Goal: Contribute content: Contribute content

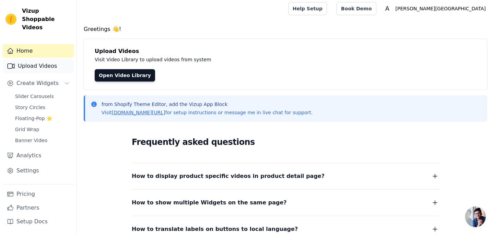
scroll to position [1, 0]
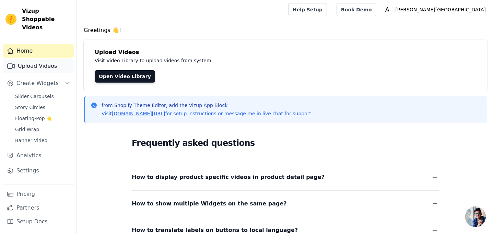
click at [45, 59] on link "Upload Videos" at bounding box center [38, 66] width 71 height 14
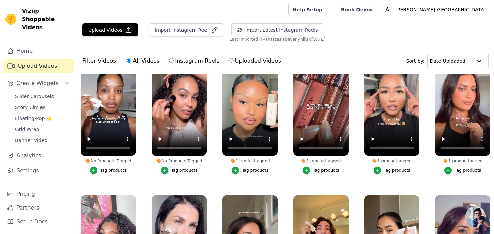
scroll to position [22, 0]
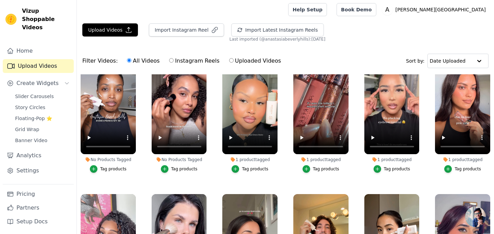
click at [249, 168] on div "Tag products" at bounding box center [255, 168] width 26 height 5
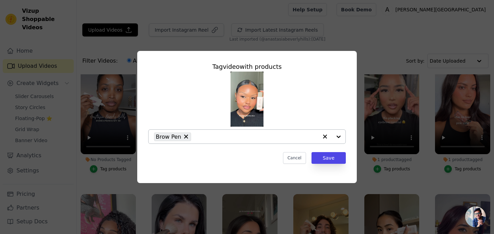
drag, startPoint x: 184, startPoint y: 137, endPoint x: 197, endPoint y: 137, distance: 13.1
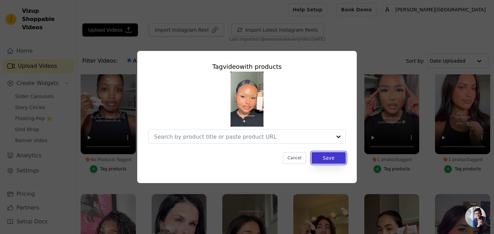
click at [332, 158] on button "Save" at bounding box center [329, 158] width 34 height 12
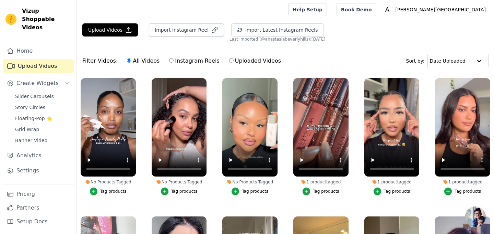
click at [173, 59] on label "Instagram Reels" at bounding box center [194, 60] width 51 height 9
click at [173, 59] on input "Instagram Reels" at bounding box center [171, 60] width 4 height 4
radio input "true"
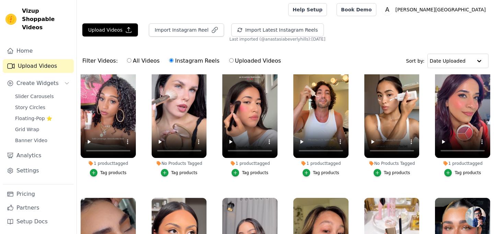
scroll to position [157, 0]
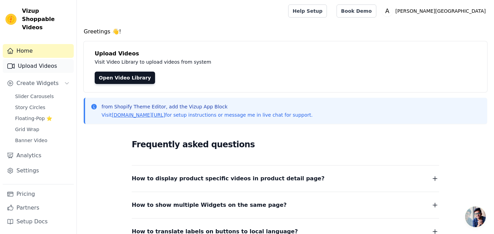
click at [52, 59] on link "Upload Videos" at bounding box center [38, 66] width 71 height 14
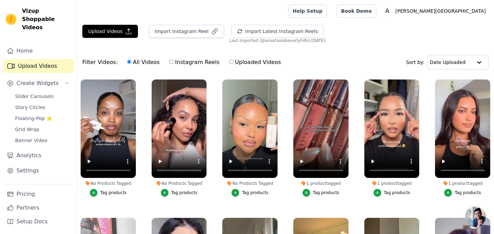
click at [189, 63] on label "Instagram Reels" at bounding box center [194, 62] width 51 height 9
click at [174, 63] on input "Instagram Reels" at bounding box center [171, 61] width 4 height 4
radio input "true"
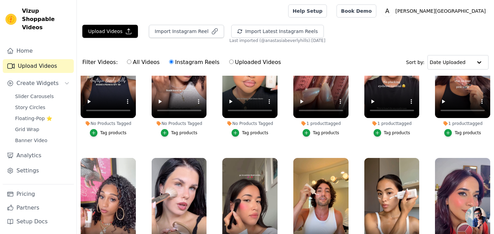
scroll to position [66, 0]
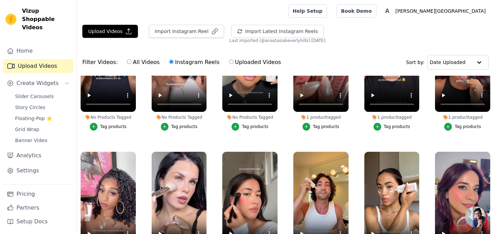
click at [327, 119] on div "1 product tagged" at bounding box center [321, 116] width 55 height 5
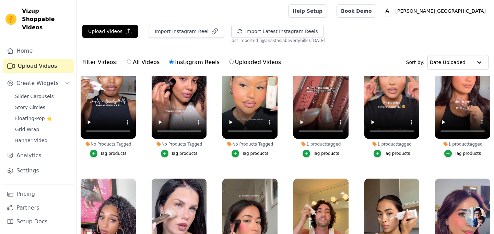
scroll to position [31, 0]
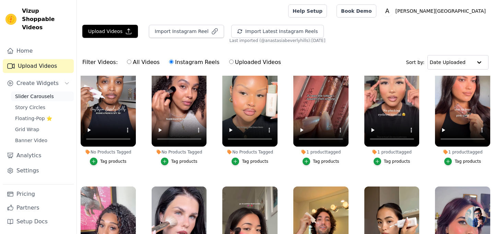
click at [37, 93] on span "Slider Carousels" at bounding box center [34, 96] width 39 height 7
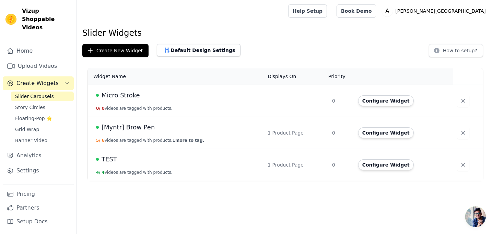
click at [124, 127] on span "[Myntr] Brow Pen" at bounding box center [128, 127] width 53 height 10
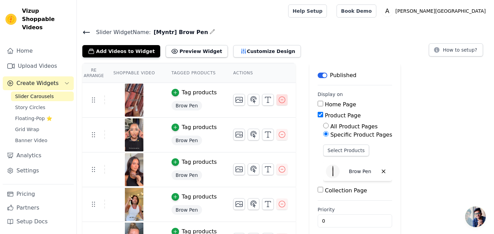
click at [278, 100] on icon "button" at bounding box center [282, 99] width 8 height 8
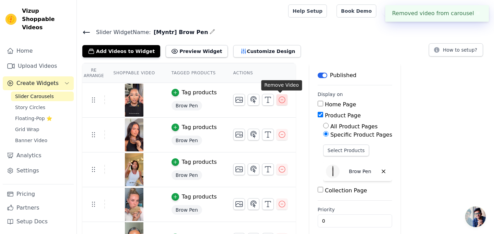
click at [278, 101] on icon "button" at bounding box center [282, 99] width 8 height 8
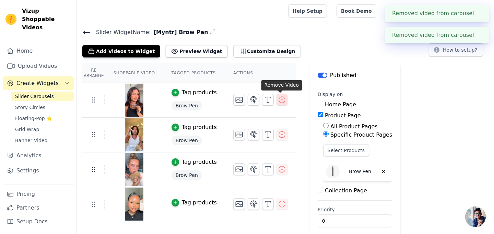
click at [282, 100] on icon "button" at bounding box center [282, 99] width 8 height 8
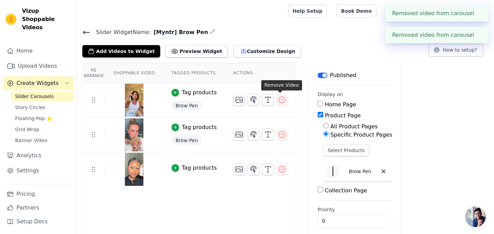
click at [282, 100] on icon "button" at bounding box center [282, 99] width 8 height 8
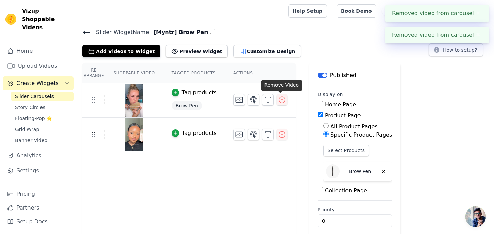
click at [282, 100] on icon "button" at bounding box center [282, 99] width 8 height 8
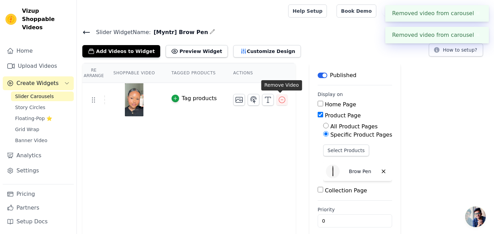
click at [282, 100] on icon "button" at bounding box center [282, 99] width 8 height 8
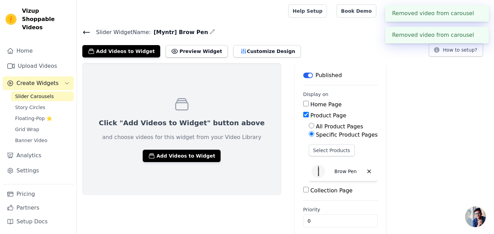
click at [87, 30] on icon at bounding box center [86, 32] width 8 height 8
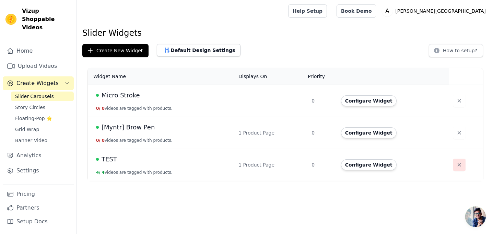
click at [457, 163] on icon "button" at bounding box center [459, 164] width 7 height 7
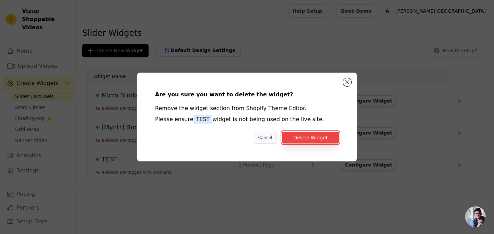
drag, startPoint x: 308, startPoint y: 139, endPoint x: 265, endPoint y: 141, distance: 43.7
click at [263, 146] on div "Are you sure you want to delete the widget? Remove the widget section from Shop…" at bounding box center [247, 116] width 198 height 67
click at [265, 140] on button "Cancel" at bounding box center [265, 138] width 23 height 12
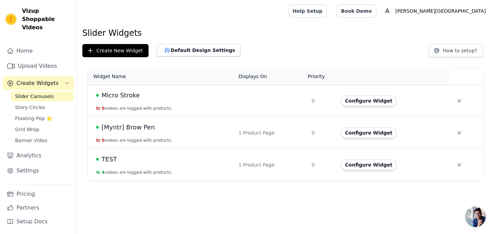
click at [113, 161] on span "TEST" at bounding box center [109, 159] width 15 height 10
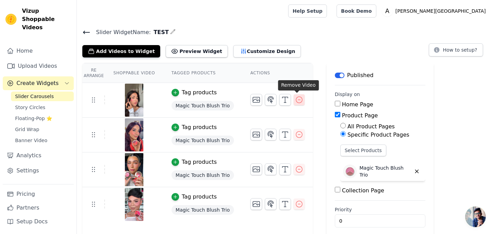
click at [297, 101] on icon "button" at bounding box center [299, 99] width 8 height 8
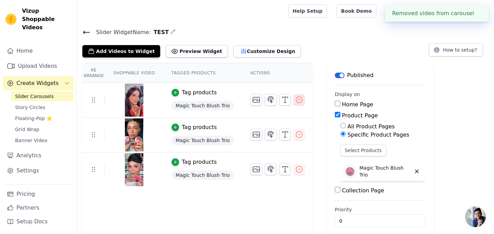
click at [297, 100] on icon "button" at bounding box center [299, 99] width 8 height 8
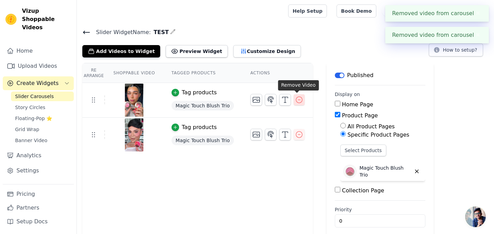
click at [298, 102] on icon "button" at bounding box center [299, 99] width 8 height 8
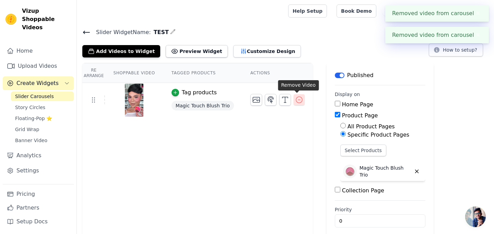
click at [297, 101] on icon "button" at bounding box center [299, 99] width 8 height 8
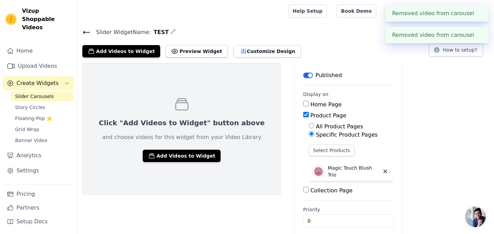
click at [87, 31] on icon at bounding box center [86, 32] width 8 height 8
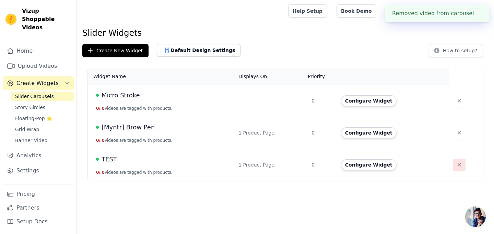
click at [456, 166] on icon "button" at bounding box center [459, 164] width 7 height 7
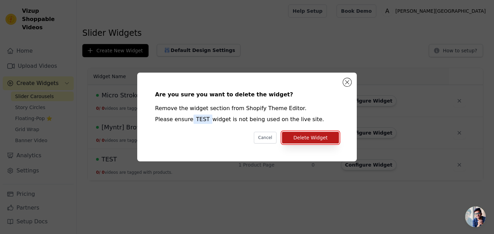
click at [300, 140] on button "Delete Widget" at bounding box center [310, 138] width 57 height 12
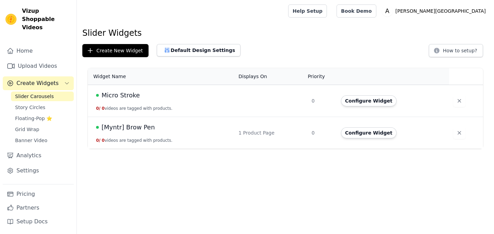
click at [133, 95] on span "Micro Stroke" at bounding box center [121, 95] width 38 height 10
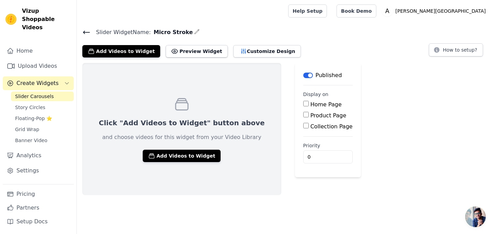
click at [311, 115] on label "Product Page" at bounding box center [329, 115] width 36 height 7
click at [304, 115] on input "Product Page" at bounding box center [306, 114] width 5 height 5
checkbox input "true"
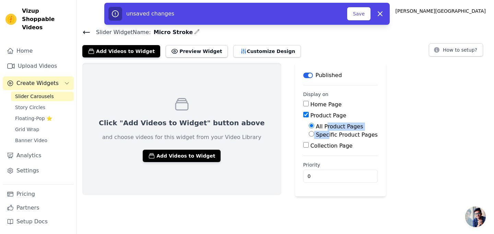
click at [305, 130] on div "All Product Pages Specific Product Pages" at bounding box center [341, 130] width 75 height 16
click at [316, 135] on label "Specific Product Pages" at bounding box center [347, 134] width 62 height 7
click at [309, 135] on input "Specific Product Pages" at bounding box center [311, 133] width 5 height 5
radio input "true"
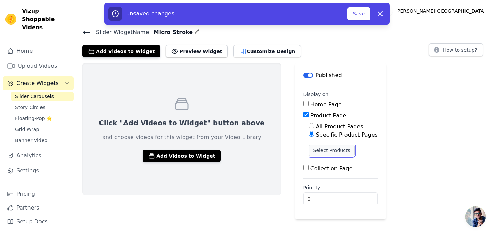
click at [309, 149] on button "Select Products" at bounding box center [332, 150] width 46 height 12
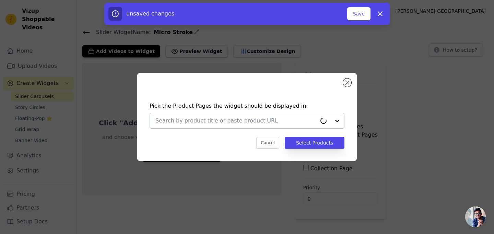
click at [257, 116] on input "text" at bounding box center [236, 120] width 161 height 8
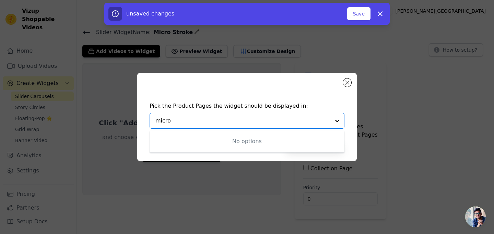
type input "micro"
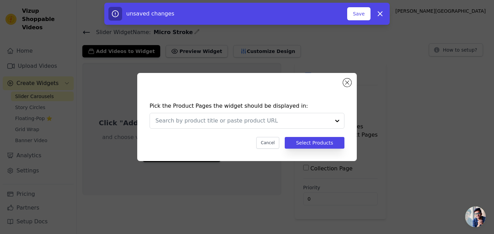
click at [352, 85] on div "Pick the Product Pages the widget should be displayed in: Cancel Select Products" at bounding box center [247, 117] width 220 height 88
drag, startPoint x: 346, startPoint y: 83, endPoint x: 327, endPoint y: 81, distance: 19.7
click at [346, 83] on button "Close modal" at bounding box center [347, 82] width 8 height 8
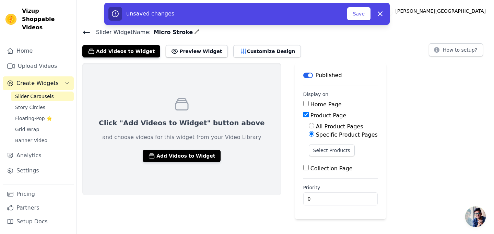
click at [304, 75] on button "Label" at bounding box center [309, 74] width 10 height 5
click at [350, 12] on button "Save" at bounding box center [359, 13] width 23 height 13
click at [89, 33] on icon at bounding box center [86, 32] width 8 height 8
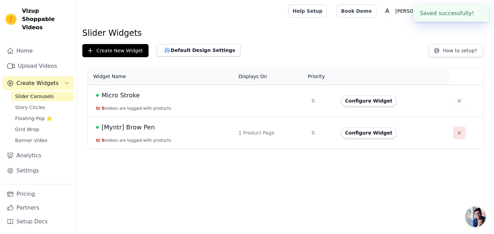
click at [459, 132] on icon "button" at bounding box center [459, 132] width 3 height 3
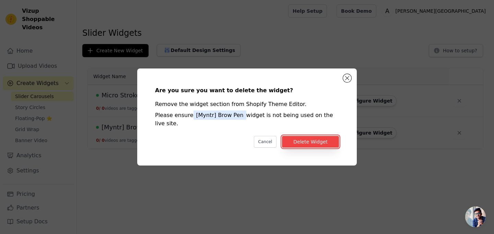
drag, startPoint x: 294, startPoint y: 141, endPoint x: 343, endPoint y: 73, distance: 84.3
click at [343, 73] on div "Are you sure you want to delete the widget? Remove the widget section from Shop…" at bounding box center [247, 116] width 220 height 97
drag, startPoint x: 345, startPoint y: 74, endPoint x: 318, endPoint y: 83, distance: 28.9
click at [345, 74] on button "Close modal" at bounding box center [347, 78] width 8 height 8
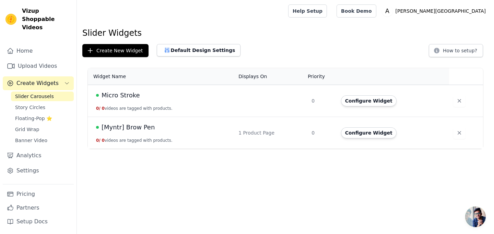
click at [133, 129] on span "[Myntr] Brow Pen" at bounding box center [128, 127] width 53 height 10
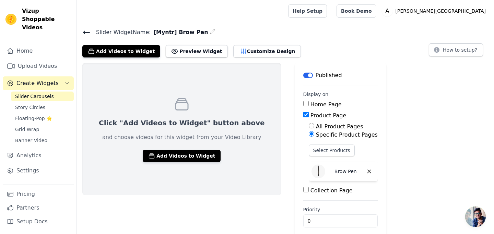
click at [304, 76] on button "Label" at bounding box center [309, 74] width 10 height 5
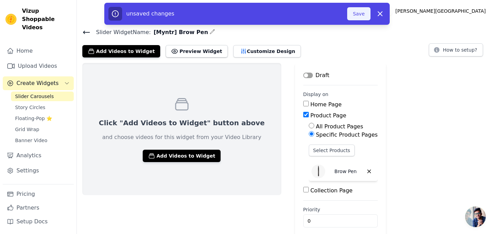
click at [364, 11] on button "Save" at bounding box center [359, 13] width 23 height 13
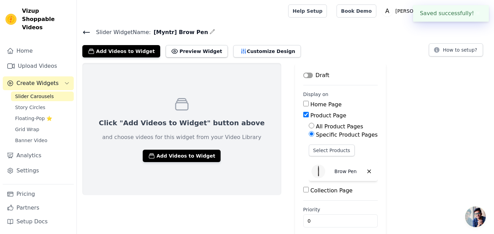
click at [84, 34] on icon at bounding box center [86, 32] width 8 height 8
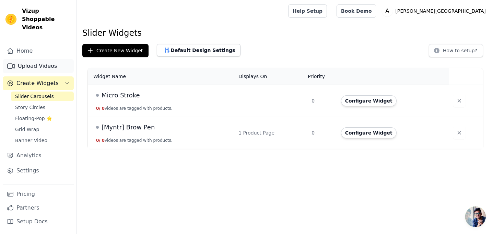
click at [50, 59] on link "Upload Videos" at bounding box center [38, 66] width 71 height 14
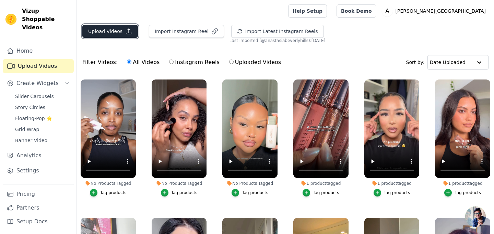
click at [127, 31] on icon "button" at bounding box center [128, 31] width 7 height 7
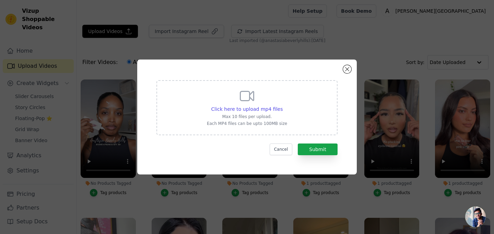
click at [280, 117] on p "Max 10 files per upload." at bounding box center [247, 116] width 80 height 5
click at [283, 105] on input "Click here to upload mp4 files Max 10 files per upload. Each MP4 files can be u…" at bounding box center [283, 105] width 0 height 0
click at [346, 71] on button "Close modal" at bounding box center [347, 69] width 8 height 8
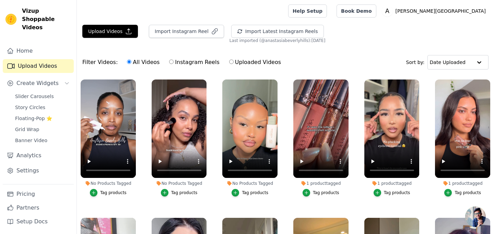
click at [323, 182] on div "1 product tagged" at bounding box center [321, 182] width 55 height 5
click at [318, 192] on div "Tag products" at bounding box center [326, 192] width 26 height 5
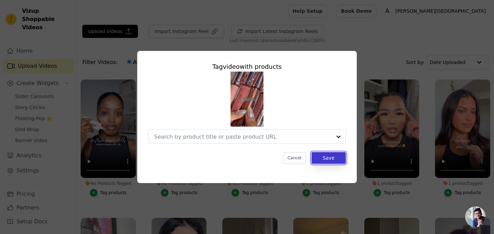
click at [321, 158] on button "Save" at bounding box center [329, 158] width 34 height 12
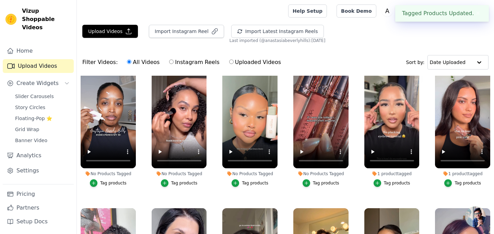
scroll to position [11, 0]
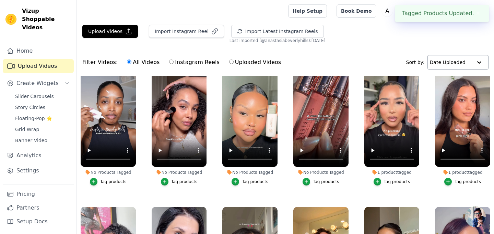
click at [440, 62] on input "text" at bounding box center [451, 62] width 43 height 14
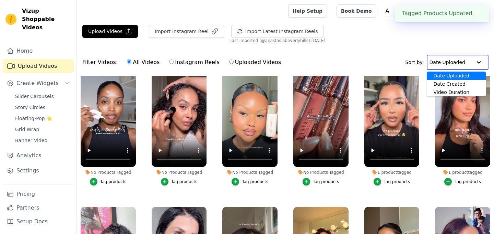
click at [405, 60] on div "Filter Videos: All Videos Instagram Reels Uploaded Videos Sort by: Date Uploade…" at bounding box center [286, 62] width 418 height 27
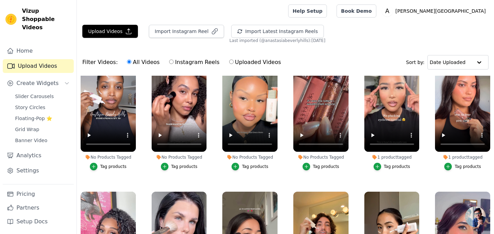
scroll to position [39, 0]
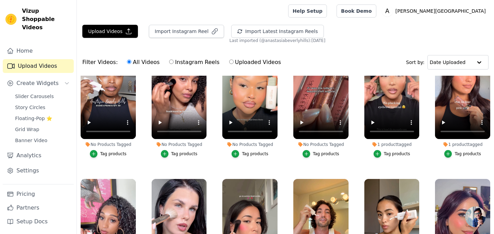
click at [392, 143] on div "1 product tagged" at bounding box center [392, 143] width 55 height 5
click at [380, 145] on div "1 product tagged" at bounding box center [392, 143] width 55 height 5
click at [380, 141] on li "1 product tagged Tag products" at bounding box center [392, 99] width 55 height 117
click at [392, 150] on button "Tag products" at bounding box center [392, 154] width 37 height 8
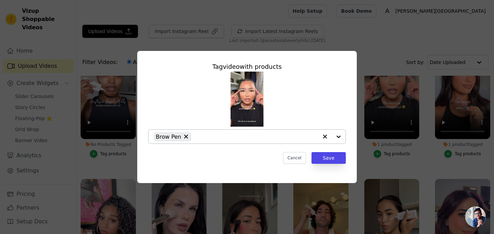
drag, startPoint x: 186, startPoint y: 135, endPoint x: 190, endPoint y: 137, distance: 4.1
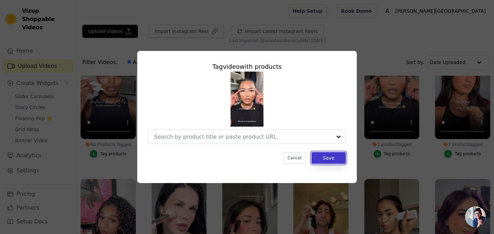
click at [334, 159] on button "Save" at bounding box center [329, 158] width 34 height 12
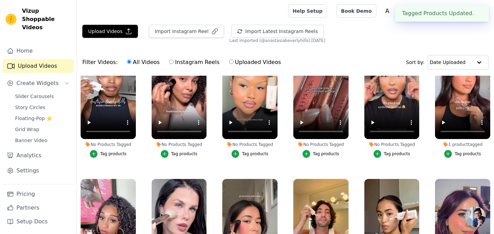
drag, startPoint x: 469, startPoint y: 146, endPoint x: 469, endPoint y: 154, distance: 7.6
click at [469, 146] on div "1 product tagged" at bounding box center [462, 143] width 55 height 5
click at [469, 156] on button "Tag products" at bounding box center [463, 154] width 37 height 8
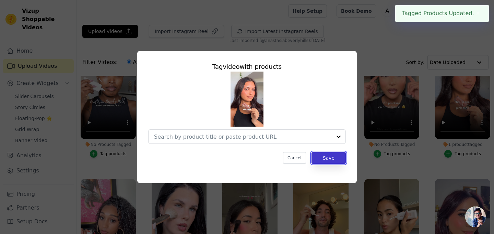
click at [334, 160] on button "Save" at bounding box center [329, 158] width 34 height 12
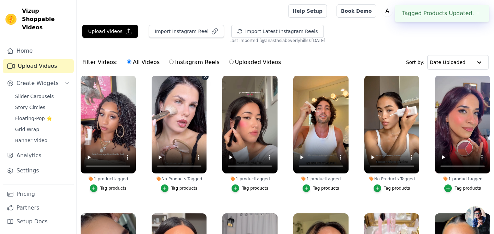
scroll to position [159, 0]
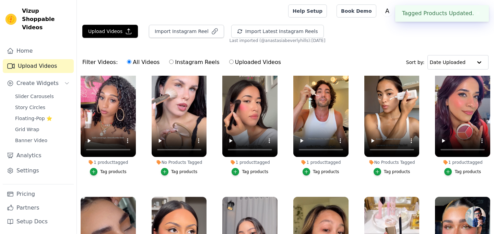
drag, startPoint x: 114, startPoint y: 163, endPoint x: 114, endPoint y: 168, distance: 4.5
click at [114, 163] on div "1 product tagged" at bounding box center [108, 161] width 55 height 5
click at [115, 172] on div "Tag products" at bounding box center [113, 171] width 26 height 5
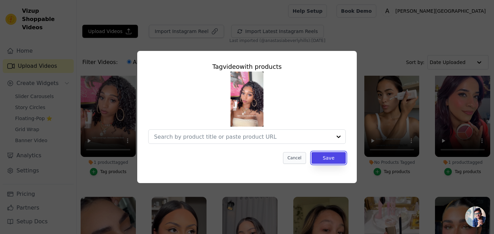
drag, startPoint x: 332, startPoint y: 160, endPoint x: 296, endPoint y: 152, distance: 37.5
click at [332, 160] on button "Save" at bounding box center [329, 158] width 34 height 12
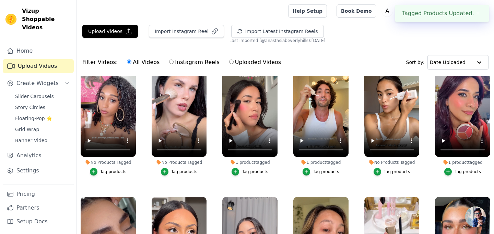
click at [259, 161] on div "1 product tagged" at bounding box center [250, 161] width 55 height 5
click at [247, 172] on div "Tag products" at bounding box center [255, 171] width 26 height 5
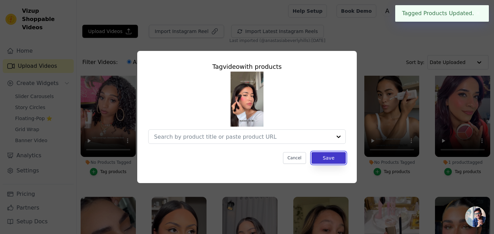
click at [321, 160] on button "Save" at bounding box center [329, 158] width 34 height 12
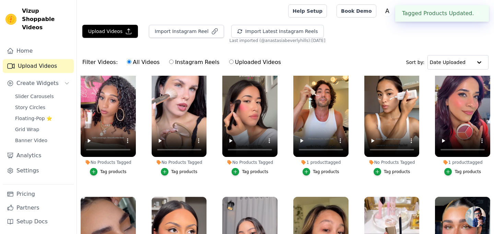
click at [327, 168] on button "Tag products" at bounding box center [321, 172] width 37 height 8
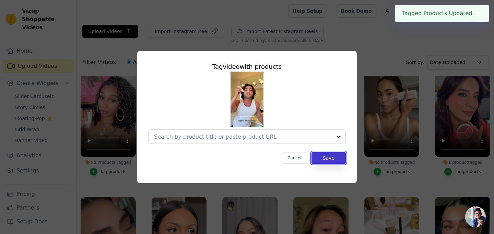
click at [338, 160] on button "Save" at bounding box center [329, 158] width 34 height 12
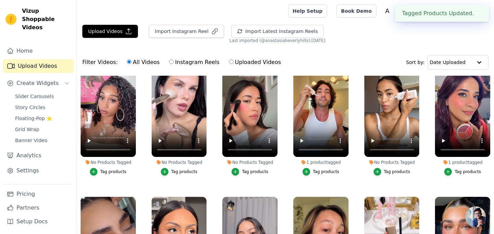
click at [467, 162] on div "1 product tagged" at bounding box center [462, 161] width 55 height 5
click at [467, 172] on div "Tag products" at bounding box center [468, 171] width 26 height 5
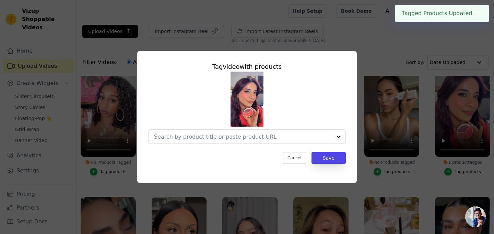
click at [311, 156] on div "Cancel Save" at bounding box center [247, 158] width 198 height 12
click at [315, 156] on button "Save" at bounding box center [329, 158] width 34 height 12
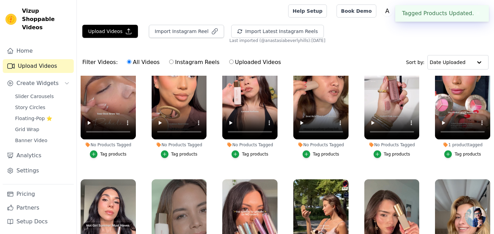
click at [462, 140] on li "1 product tagged Tag products" at bounding box center [462, 99] width 55 height 117
click at [463, 146] on div "1 product tagged" at bounding box center [462, 144] width 55 height 5
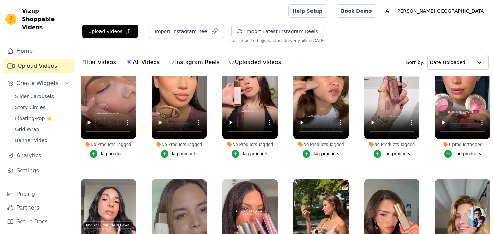
scroll to position [316, 0]
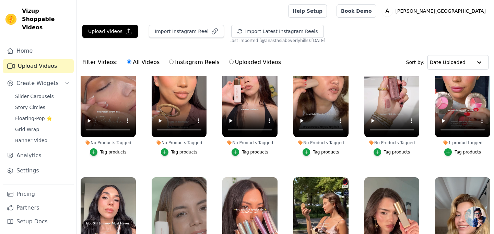
click at [458, 155] on button "Tag products" at bounding box center [463, 152] width 37 height 8
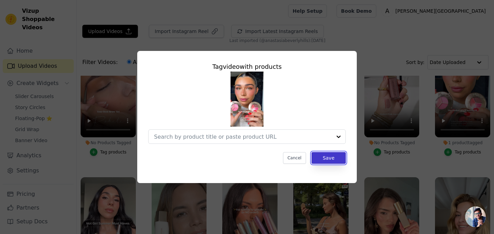
click at [340, 154] on button "Save" at bounding box center [329, 158] width 34 height 12
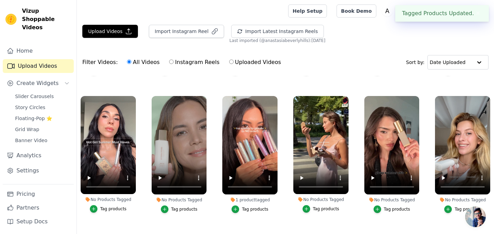
scroll to position [401, 0]
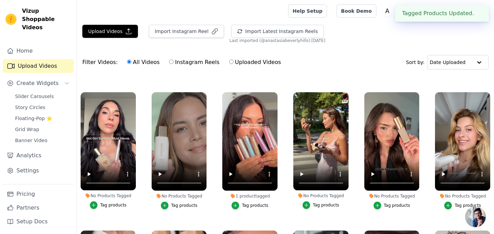
click at [255, 196] on div "1 product tagged" at bounding box center [250, 195] width 55 height 5
click at [269, 197] on div "1 product tagged" at bounding box center [250, 195] width 55 height 5
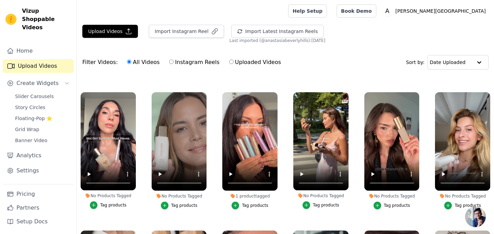
click at [263, 204] on div "Tag products" at bounding box center [255, 204] width 26 height 5
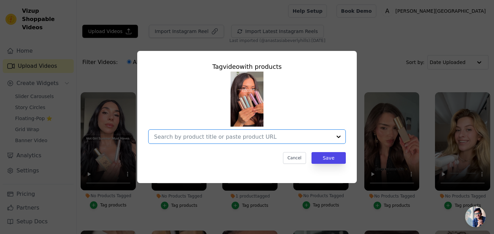
click at [205, 138] on input "1 product tagged Tag video with products Option undefined, selected. Select is …" at bounding box center [243, 136] width 178 height 7
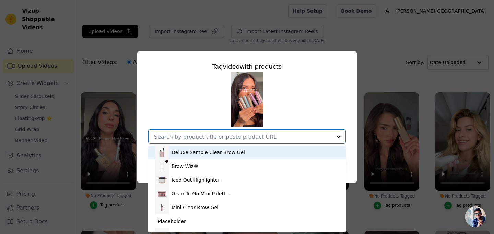
drag, startPoint x: 320, startPoint y: 140, endPoint x: 297, endPoint y: 145, distance: 23.4
click at [320, 140] on div at bounding box center [243, 136] width 178 height 14
drag, startPoint x: 304, startPoint y: 136, endPoint x: 330, endPoint y: 141, distance: 26.0
click at [304, 136] on input "1 product tagged Tag video with products Deluxe Sample Clear Brow Gel Brow Wiz®…" at bounding box center [243, 136] width 178 height 7
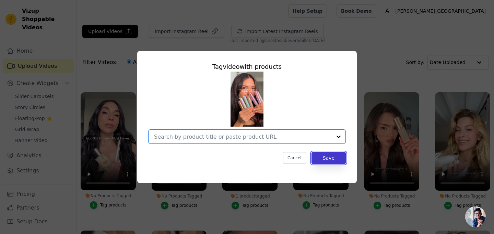
click at [338, 154] on button "Save" at bounding box center [329, 158] width 34 height 12
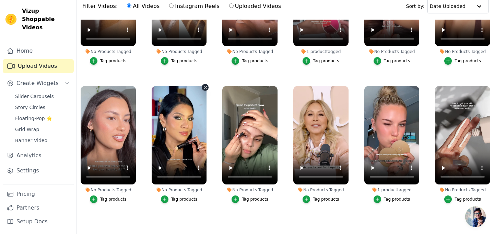
scroll to position [70, 0]
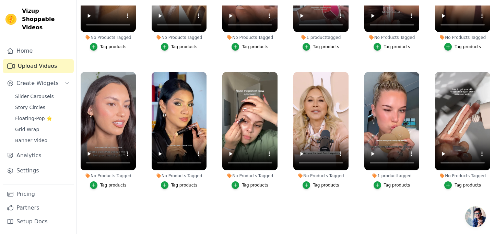
click at [398, 176] on div "1 product tagged" at bounding box center [392, 175] width 55 height 5
click at [390, 183] on div "Tag products" at bounding box center [397, 184] width 26 height 5
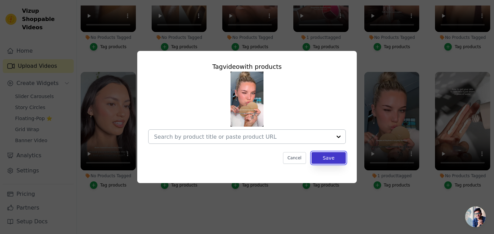
drag, startPoint x: 326, startPoint y: 159, endPoint x: 342, endPoint y: 161, distance: 16.7
click at [326, 159] on button "Save" at bounding box center [329, 158] width 34 height 12
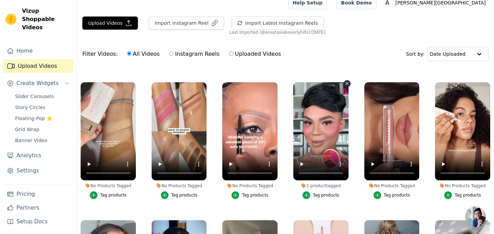
scroll to position [9, 0]
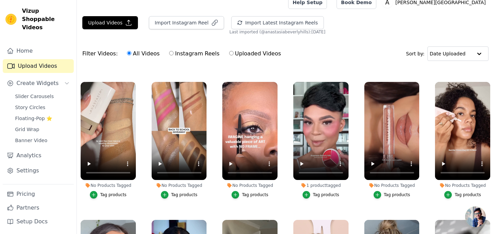
click at [326, 184] on div "1 product tagged" at bounding box center [321, 184] width 55 height 5
click at [327, 198] on button "Tag products" at bounding box center [321, 195] width 37 height 8
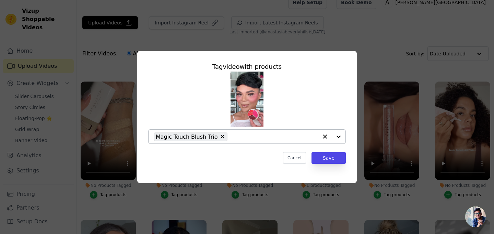
drag, startPoint x: 218, startPoint y: 136, endPoint x: 232, endPoint y: 138, distance: 14.5
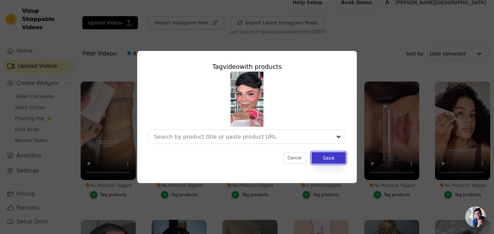
click at [326, 160] on button "Save" at bounding box center [329, 158] width 34 height 12
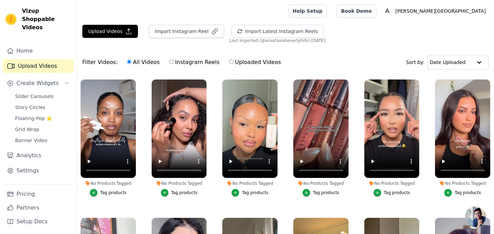
click at [201, 62] on label "Instagram Reels" at bounding box center [194, 62] width 51 height 9
click at [174, 62] on input "Instagram Reels" at bounding box center [171, 61] width 4 height 4
radio input "true"
drag, startPoint x: 234, startPoint y: 63, endPoint x: 190, endPoint y: 64, distance: 43.6
click at [234, 63] on label "Uploaded Videos" at bounding box center [255, 62] width 53 height 9
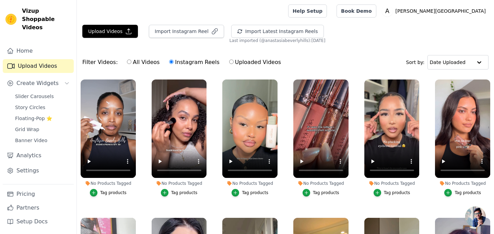
click at [234, 63] on input "Uploaded Videos" at bounding box center [231, 61] width 4 height 4
radio input "true"
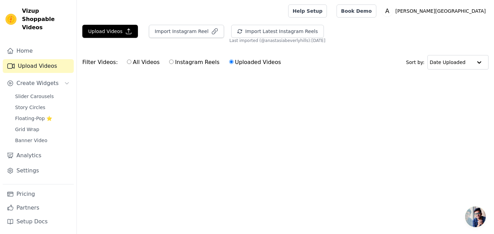
click at [146, 63] on label "All Videos" at bounding box center [143, 62] width 33 height 9
click at [132, 63] on input "All Videos" at bounding box center [129, 61] width 4 height 4
radio input "true"
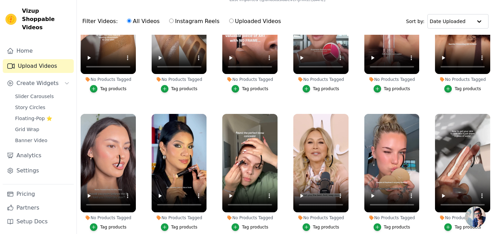
scroll to position [627, 0]
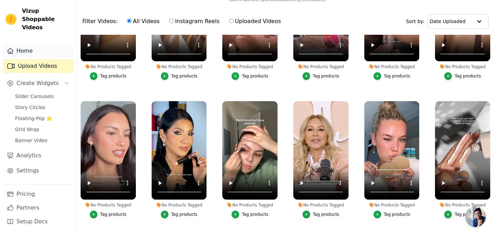
click at [33, 44] on link "Home" at bounding box center [38, 51] width 71 height 14
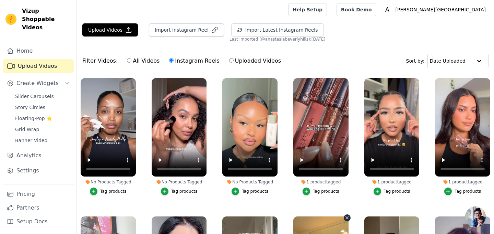
scroll to position [157, 0]
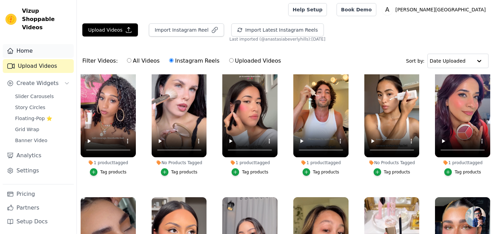
click at [46, 44] on link "Home" at bounding box center [38, 51] width 71 height 14
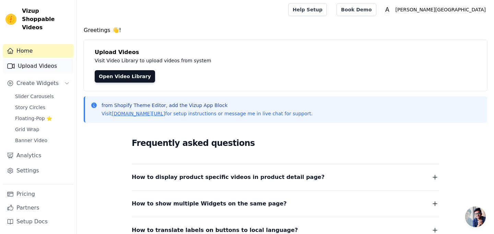
click at [48, 61] on link "Upload Videos" at bounding box center [38, 66] width 71 height 14
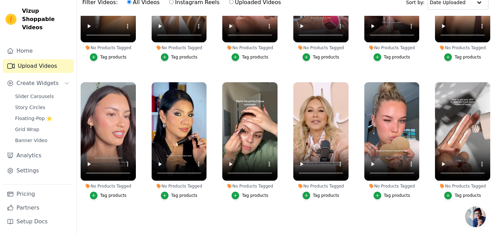
scroll to position [70, 0]
